Goal: Check status: Check status

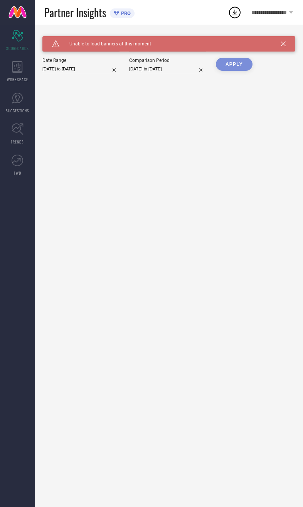
type input "All"
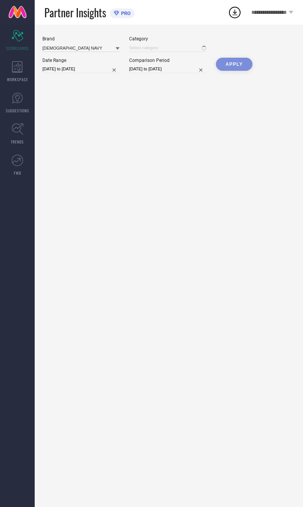
type input "All"
